Goal: Task Accomplishment & Management: Use online tool/utility

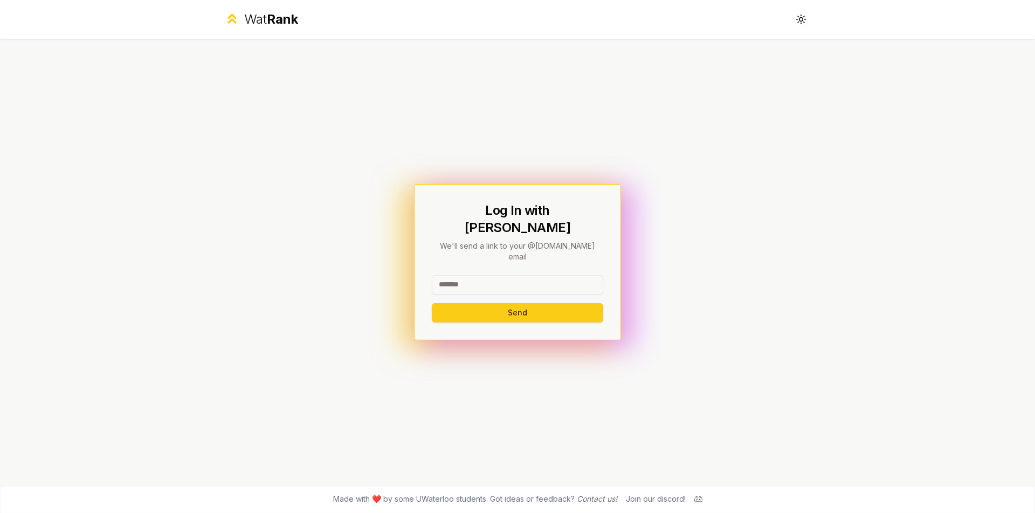
click at [504, 275] on input at bounding box center [517, 284] width 171 height 19
type input "****"
click at [505, 305] on button "Send" at bounding box center [517, 312] width 171 height 19
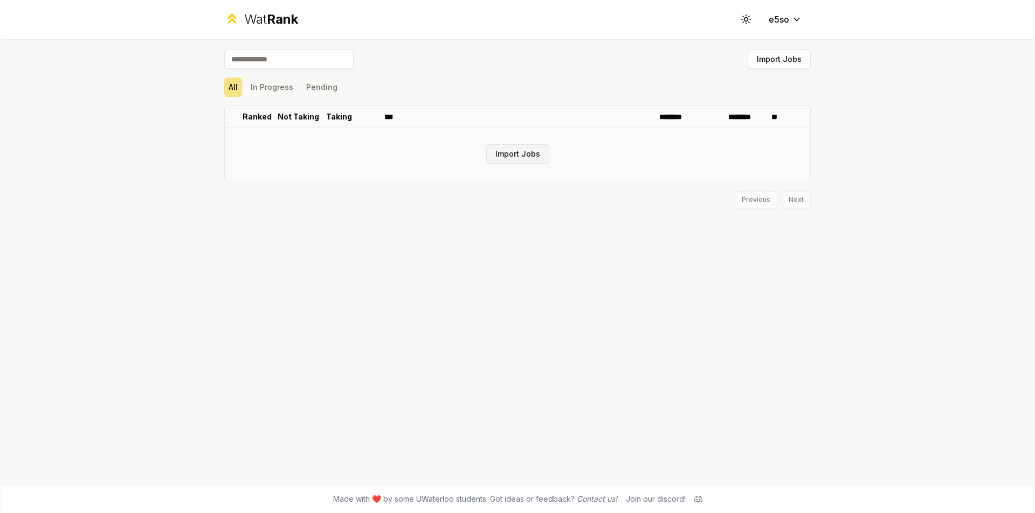
click at [500, 148] on button "Import Jobs" at bounding box center [517, 153] width 63 height 19
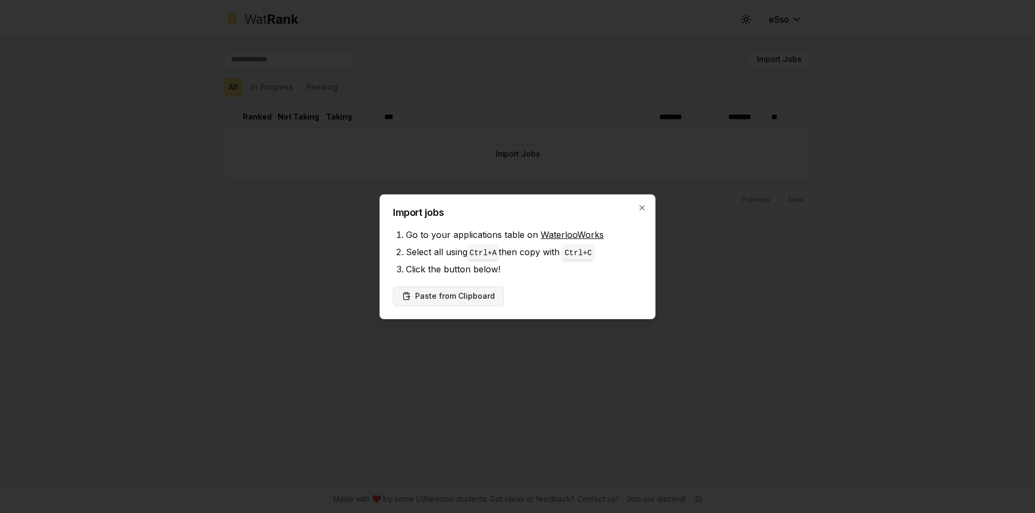
click at [462, 299] on button "Paste from Clipboard" at bounding box center [448, 296] width 111 height 19
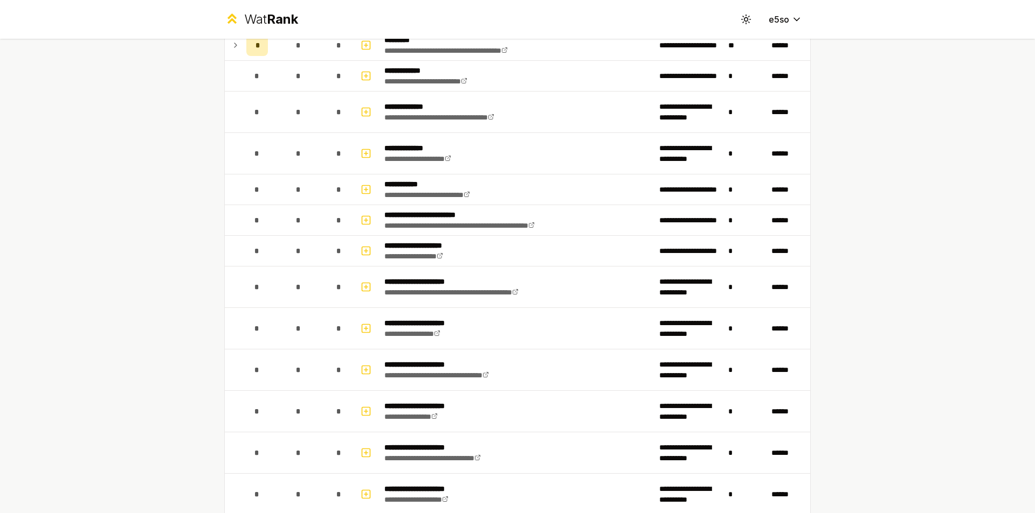
scroll to position [1474, 0]
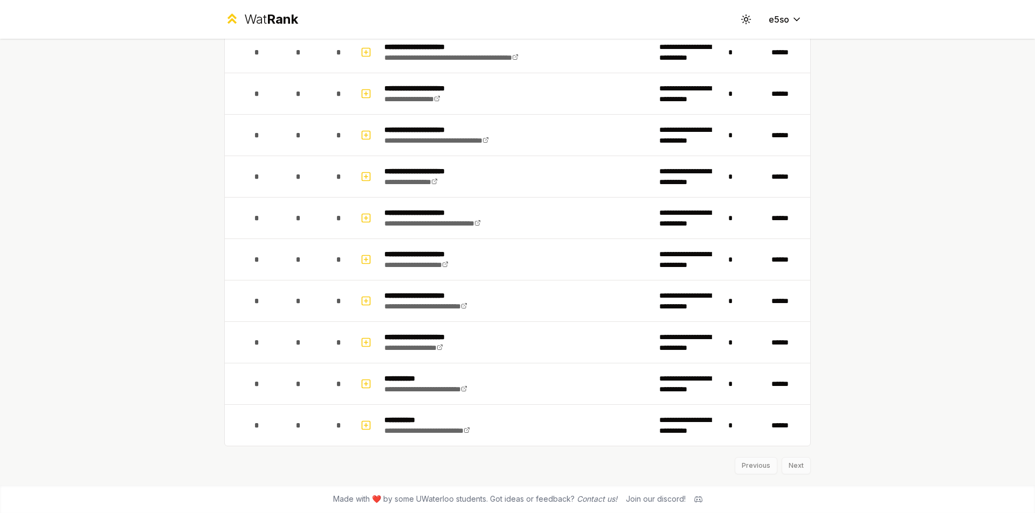
click at [792, 468] on div "Previous Next" at bounding box center [517, 461] width 586 height 28
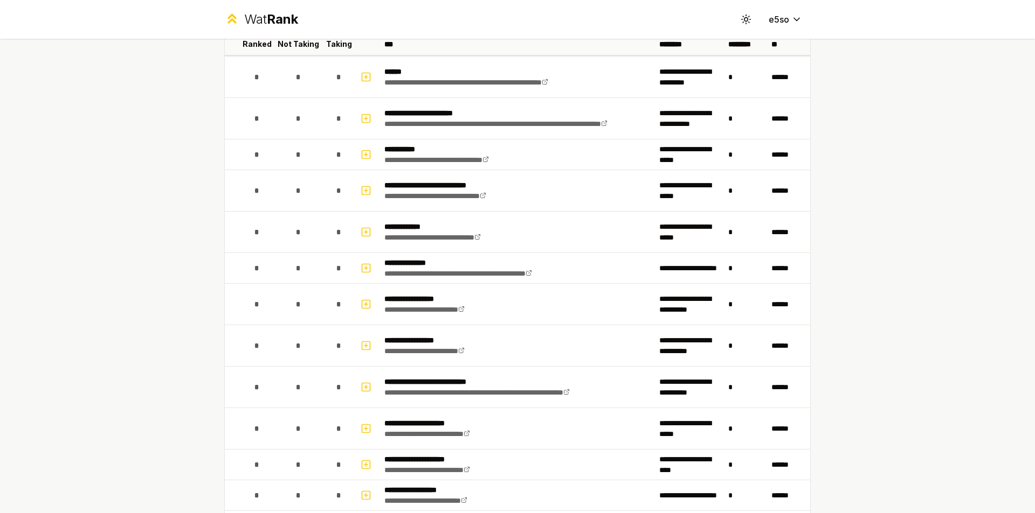
scroll to position [0, 0]
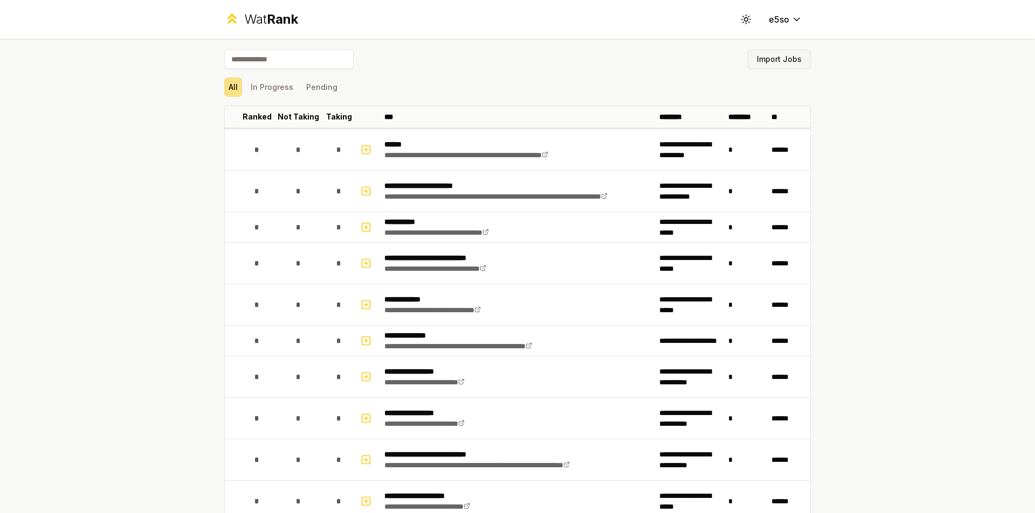
click at [792, 60] on button "Import Jobs" at bounding box center [778, 59] width 63 height 19
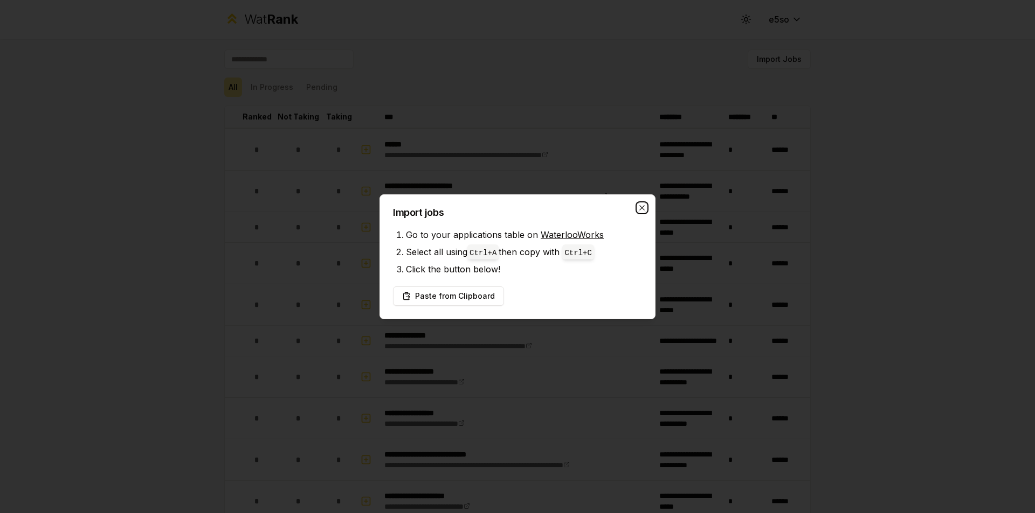
click at [638, 209] on icon "button" at bounding box center [641, 208] width 9 height 9
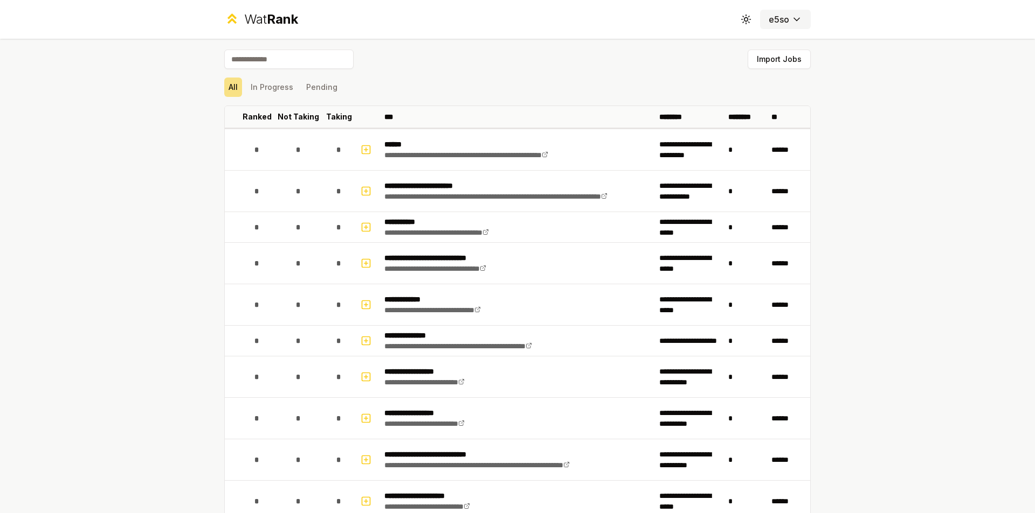
click at [780, 26] on button "e5so" at bounding box center [785, 19] width 51 height 19
click at [768, 63] on button "Import Jobs" at bounding box center [778, 59] width 63 height 19
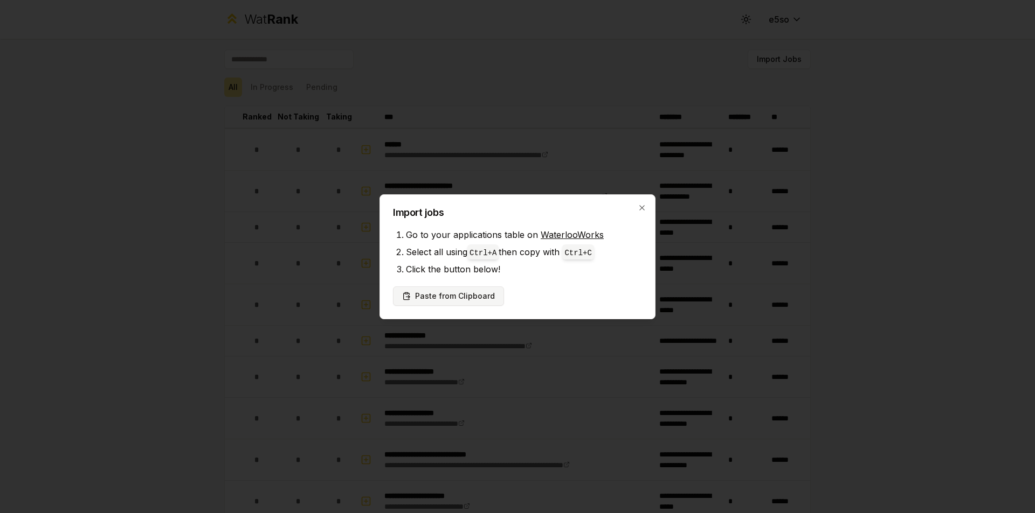
click at [423, 301] on button "Paste from Clipboard" at bounding box center [448, 296] width 111 height 19
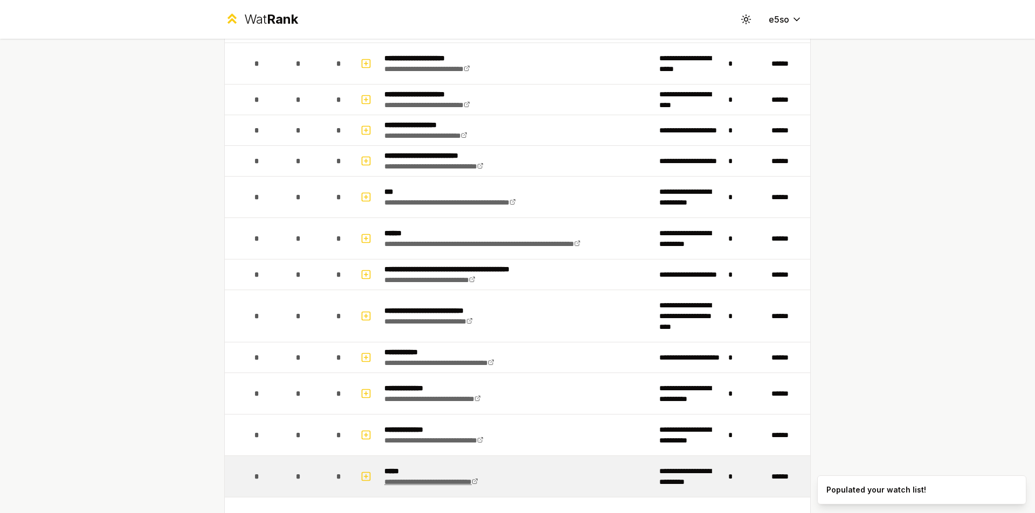
scroll to position [647, 0]
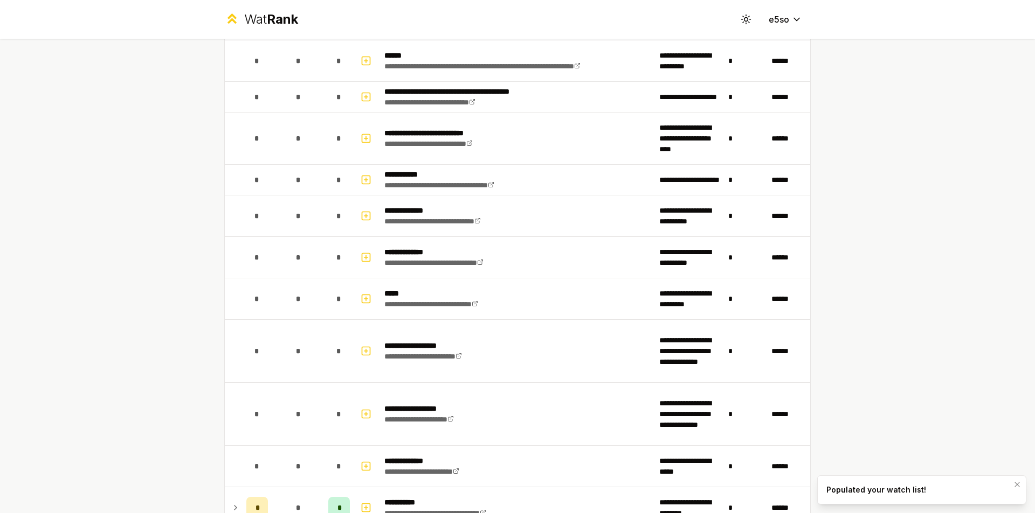
click at [859, 492] on div "Populated your watch list!" at bounding box center [876, 490] width 100 height 11
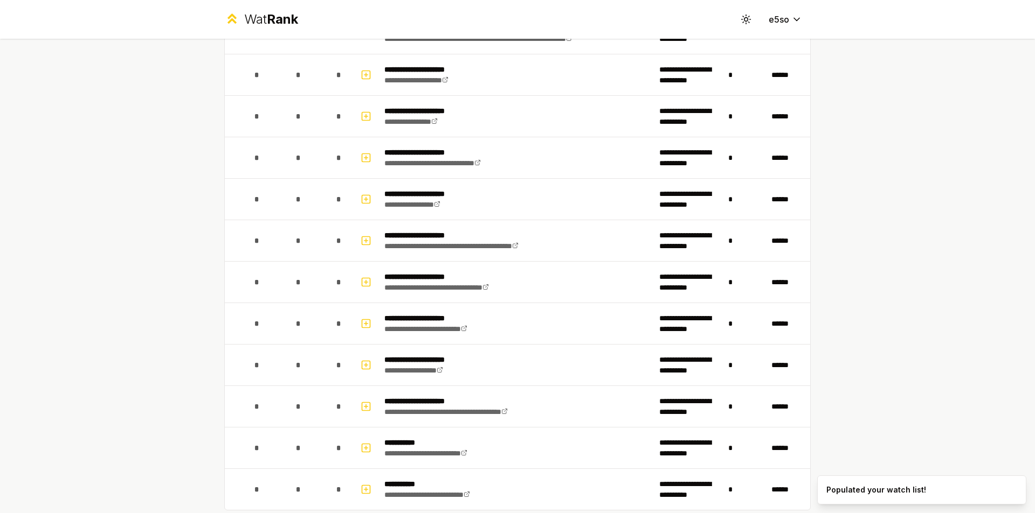
scroll to position [1619, 0]
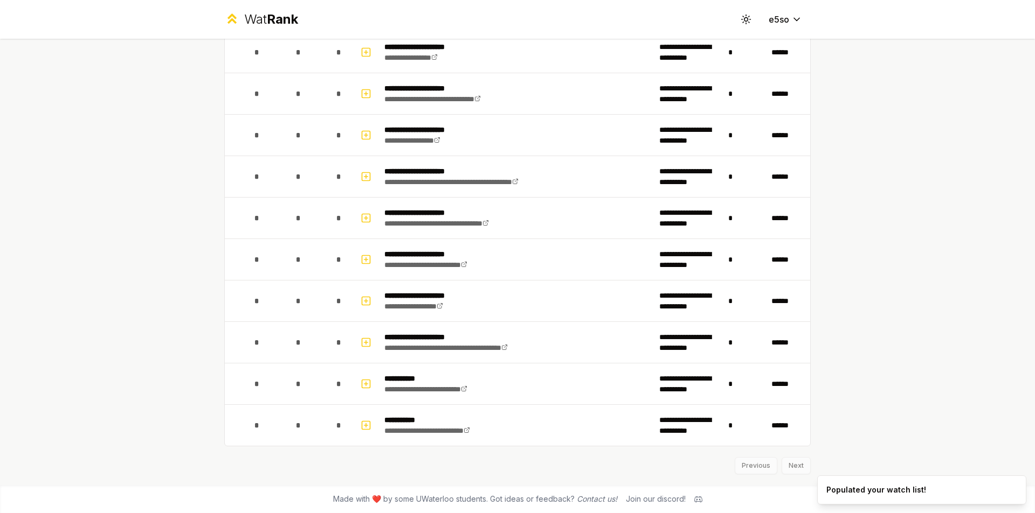
click at [785, 464] on div "Previous Next" at bounding box center [517, 461] width 586 height 28
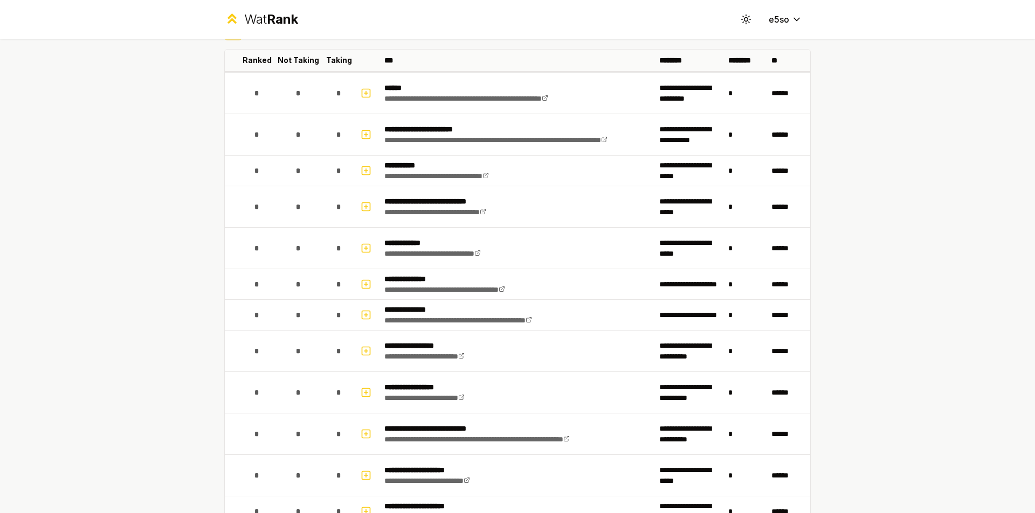
scroll to position [0, 0]
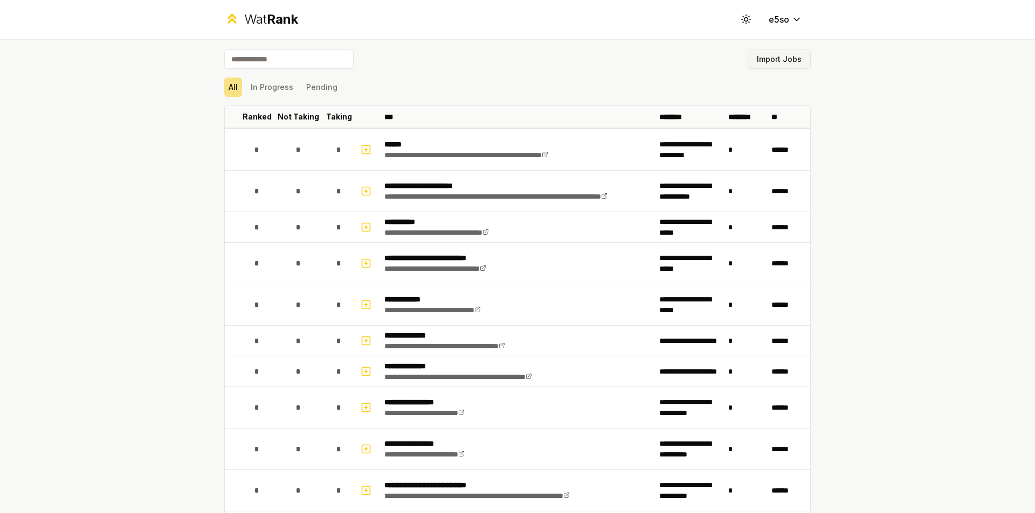
click at [783, 54] on button "Import Jobs" at bounding box center [778, 59] width 63 height 19
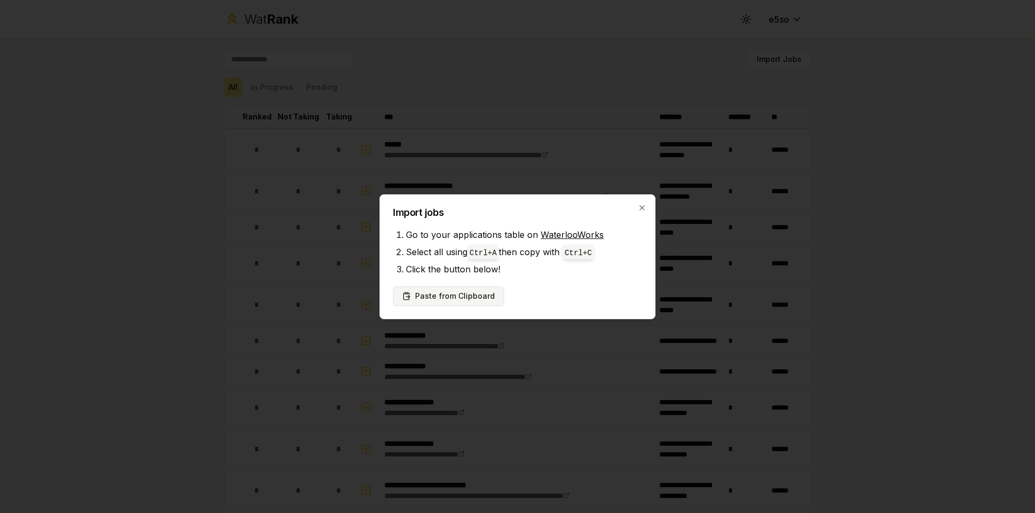
click at [475, 289] on button "Paste from Clipboard" at bounding box center [448, 296] width 111 height 19
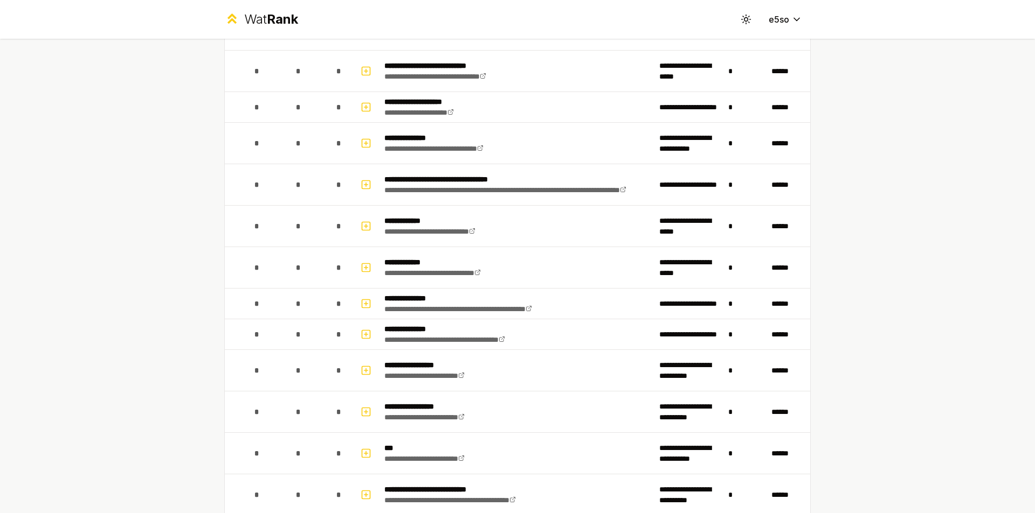
scroll to position [269, 0]
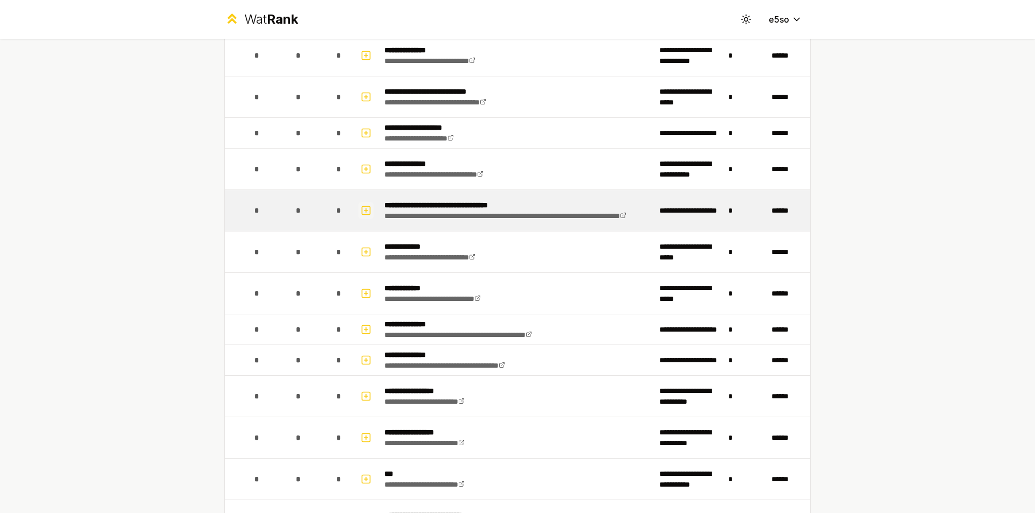
click at [361, 211] on icon "button" at bounding box center [365, 210] width 11 height 13
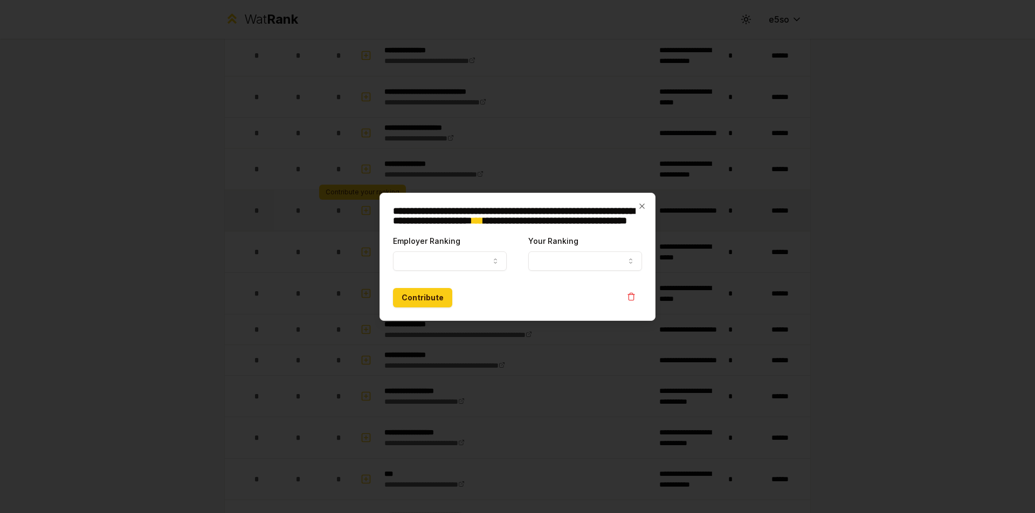
select select
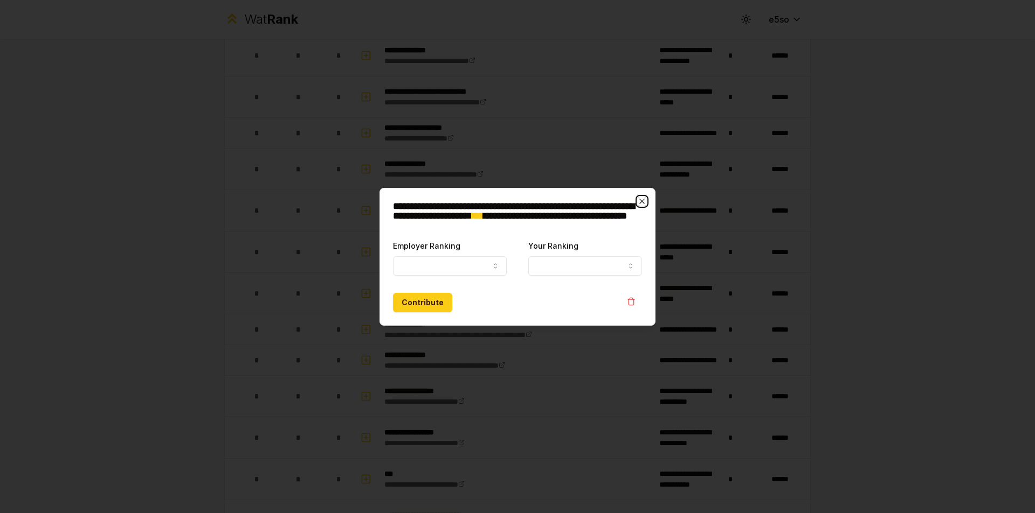
click at [643, 200] on icon "button" at bounding box center [641, 201] width 5 height 5
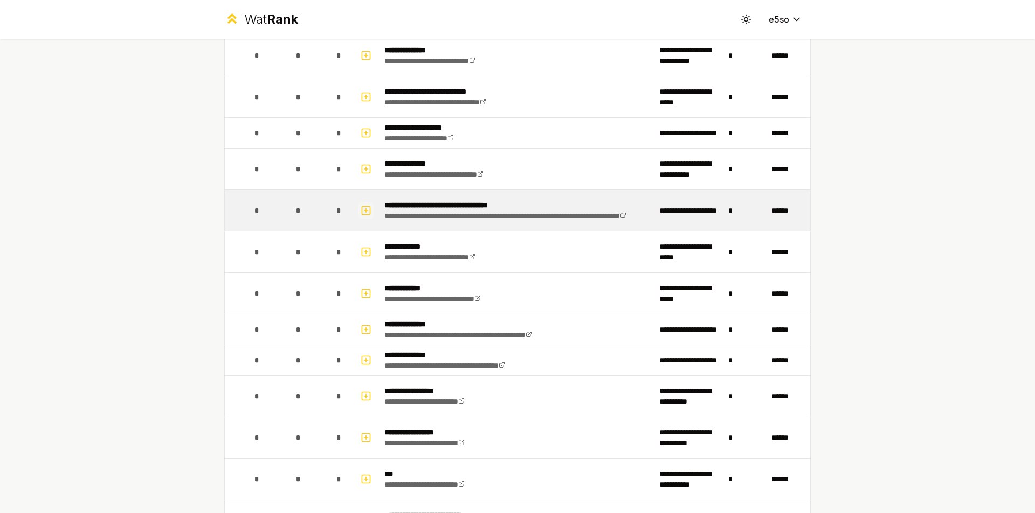
click at [358, 212] on button "button" at bounding box center [365, 210] width 15 height 17
select select
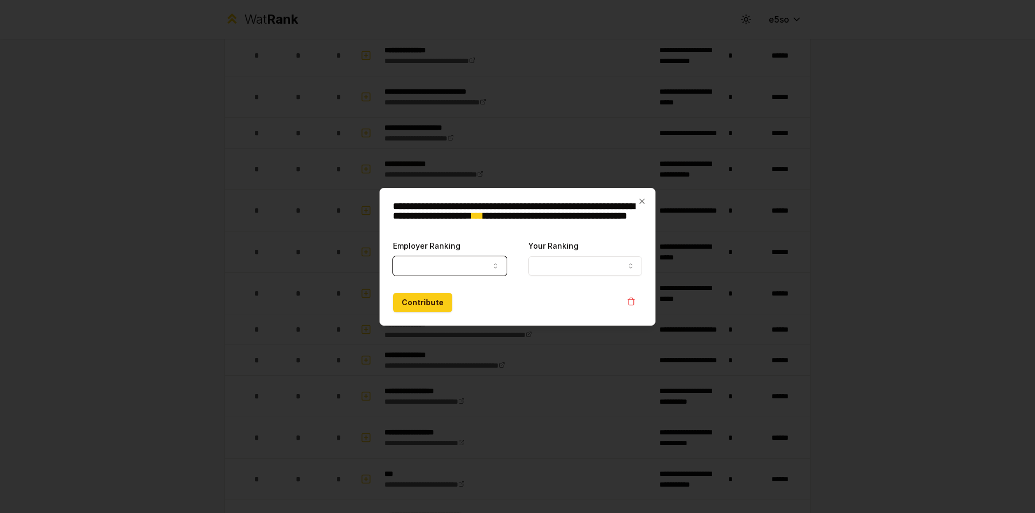
click at [474, 261] on button "Employer Ranking" at bounding box center [450, 265] width 114 height 19
select select "******"
click at [640, 203] on icon "button" at bounding box center [641, 201] width 9 height 9
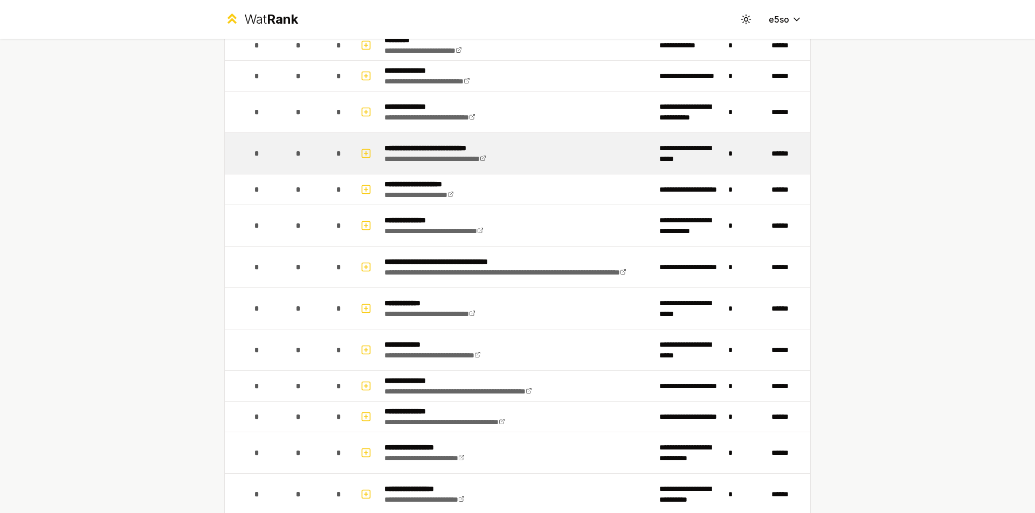
scroll to position [216, 0]
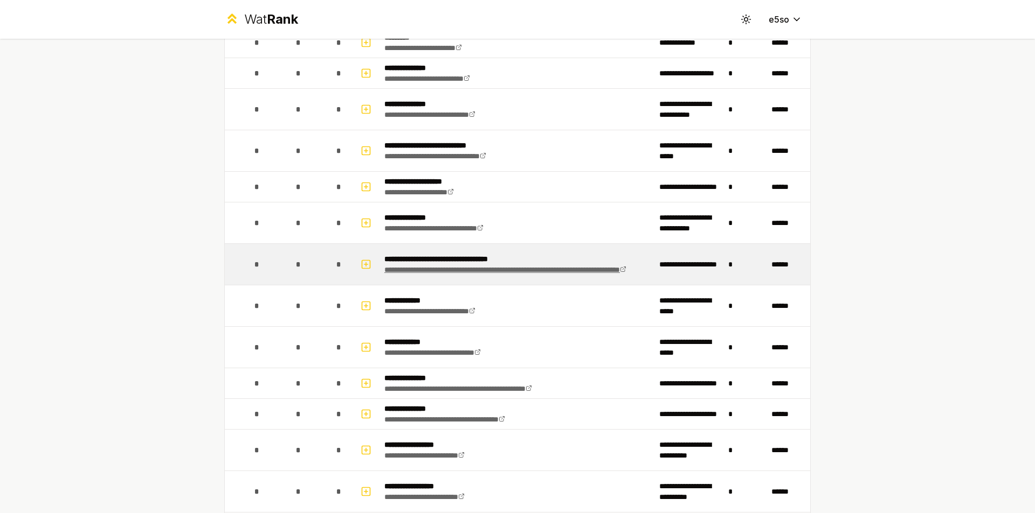
click at [549, 266] on link "**********" at bounding box center [505, 270] width 242 height 8
